Goal: Ask a question

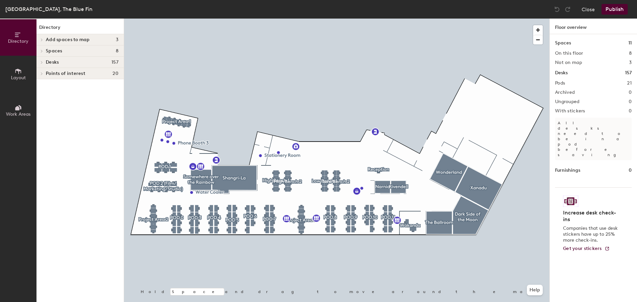
click at [40, 63] on icon at bounding box center [41, 62] width 3 height 3
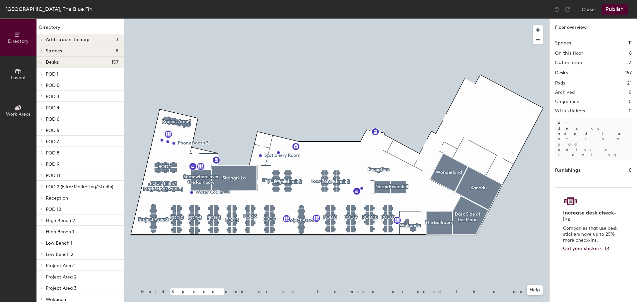
click at [42, 73] on icon at bounding box center [41, 73] width 3 height 3
click at [39, 74] on icon at bounding box center [40, 74] width 3 height 3
click at [42, 63] on icon at bounding box center [40, 63] width 3 height 3
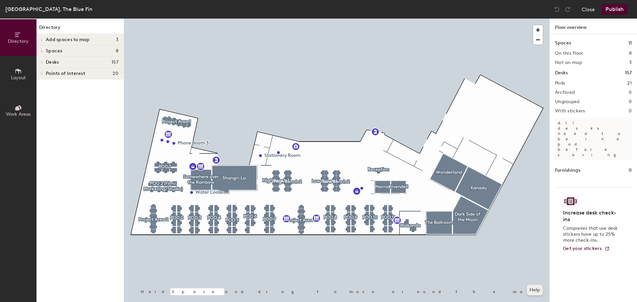
click at [537, 289] on button "Help" at bounding box center [535, 290] width 16 height 11
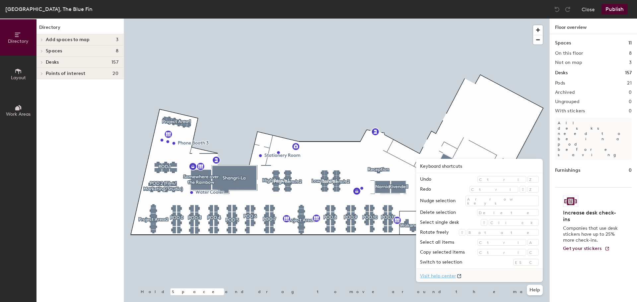
click at [479, 277] on link "Visit help center" at bounding box center [479, 275] width 127 height 13
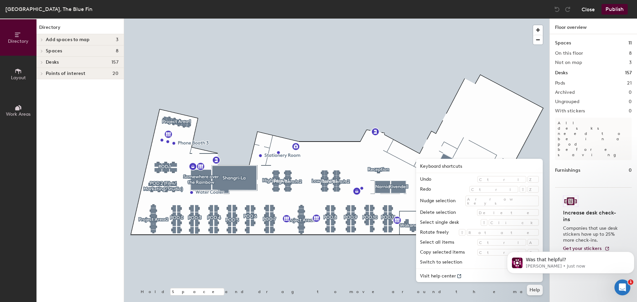
click at [588, 12] on button "Close" at bounding box center [587, 9] width 13 height 11
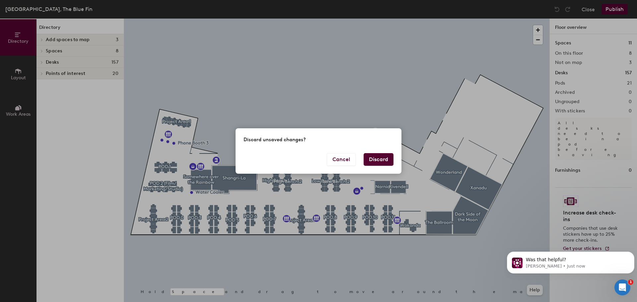
click at [372, 159] on button "Discard" at bounding box center [378, 159] width 30 height 13
